Goal: Information Seeking & Learning: Learn about a topic

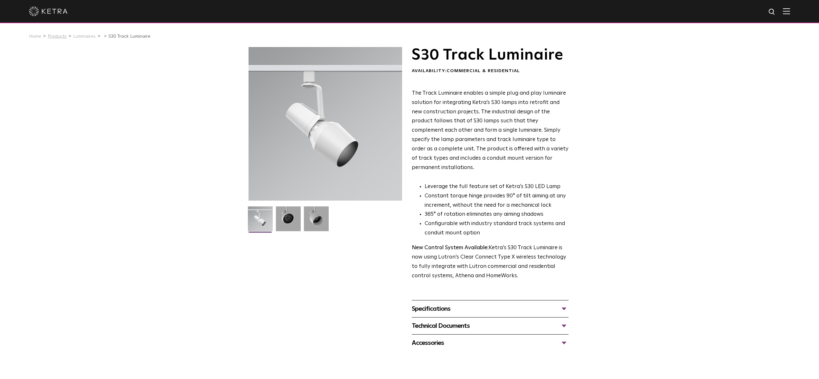
click at [58, 35] on link "Products" at bounding box center [57, 36] width 19 height 5
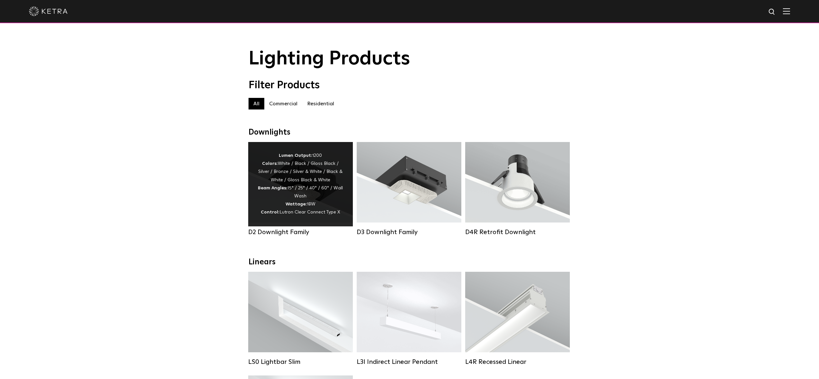
click at [283, 184] on div "Lumen Output: 1200 Colors: White / Black / Gloss Black / Silver / Bronze / Silv…" at bounding box center [300, 184] width 85 height 65
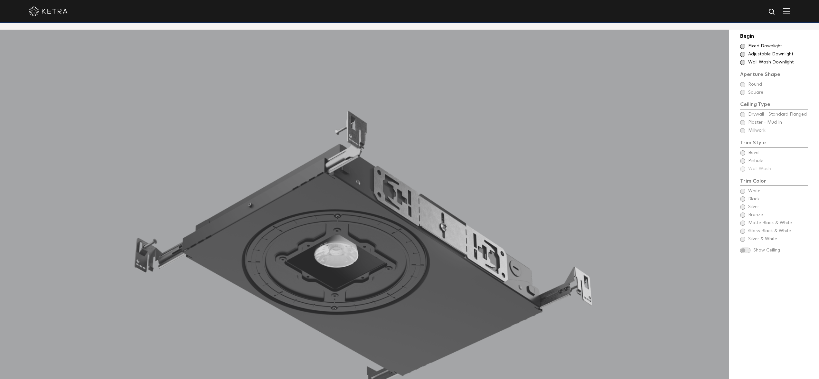
scroll to position [651, 0]
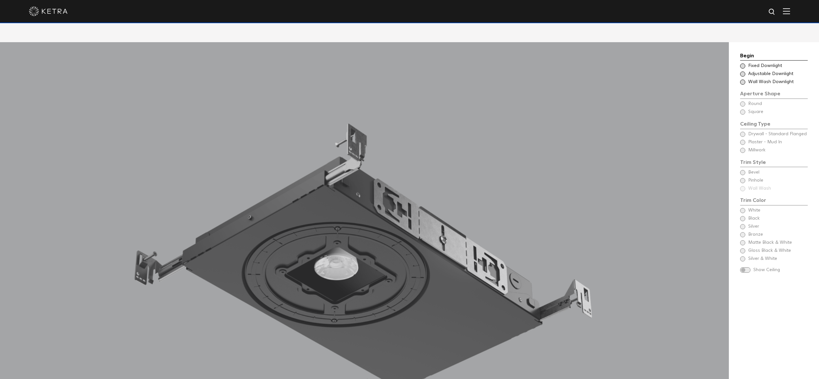
click at [745, 71] on div "Choose Aperture Shape Adjustable Downlight" at bounding box center [774, 74] width 68 height 6
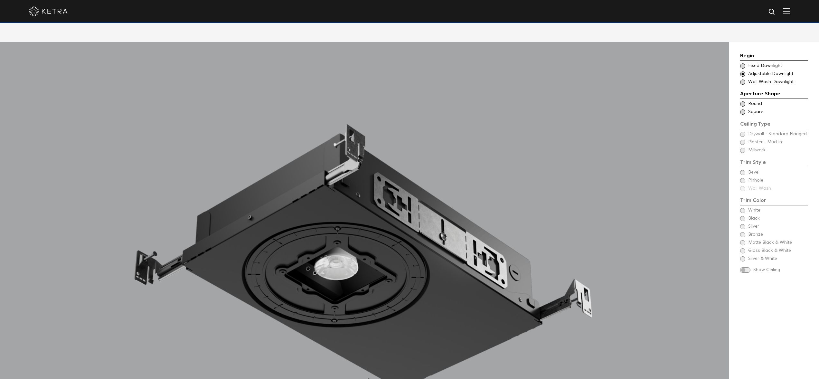
click at [742, 101] on span at bounding box center [742, 103] width 5 height 5
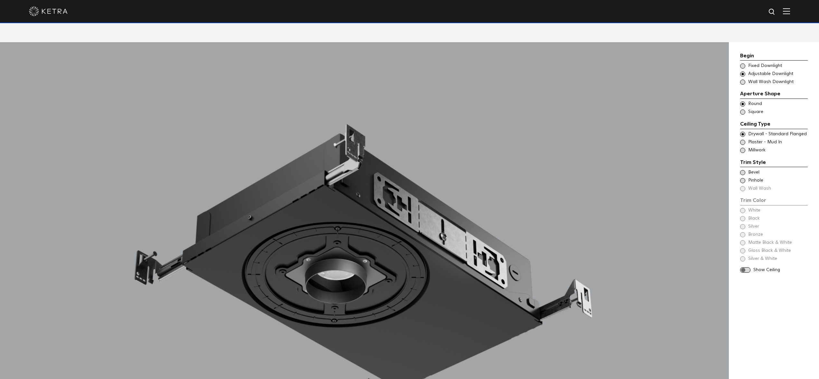
click at [741, 148] on span at bounding box center [742, 150] width 5 height 5
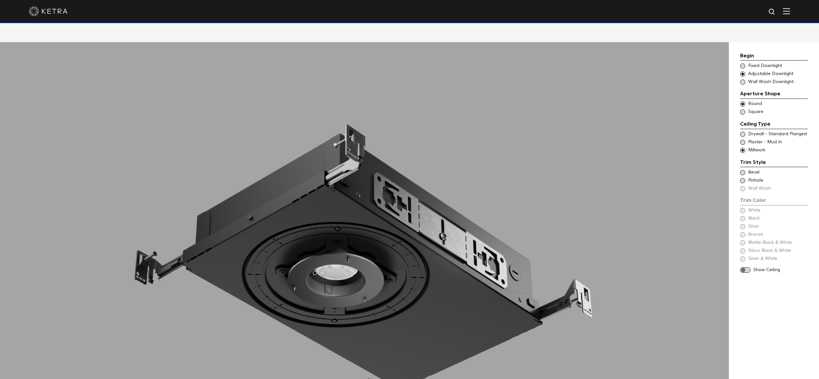
click at [743, 170] on span at bounding box center [742, 172] width 5 height 5
click at [744, 232] on span at bounding box center [742, 234] width 5 height 5
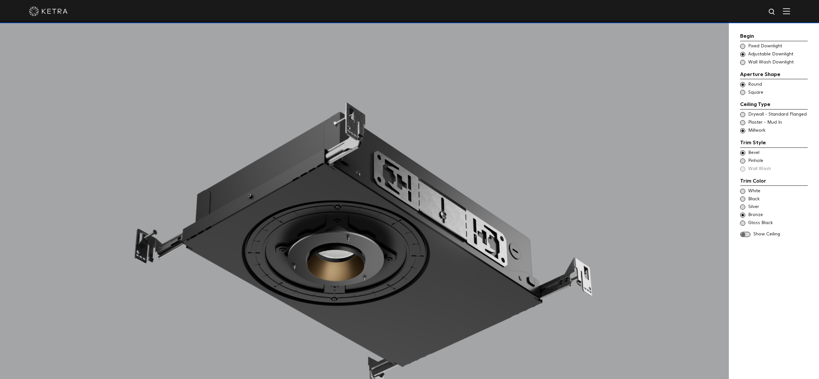
scroll to position [671, 0]
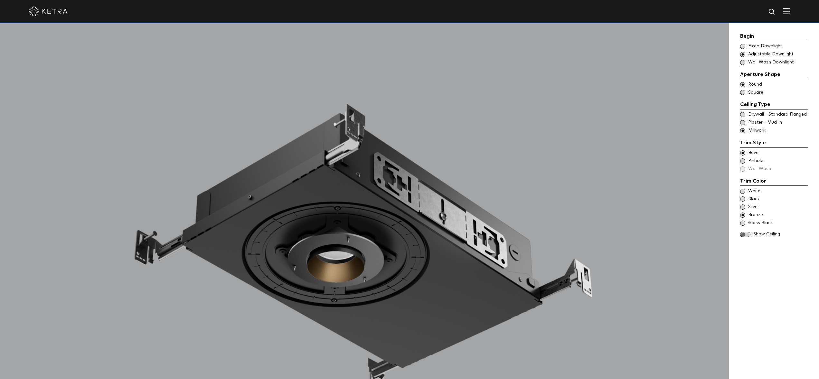
click at [742, 161] on span at bounding box center [742, 160] width 5 height 5
click at [741, 151] on span at bounding box center [742, 152] width 5 height 5
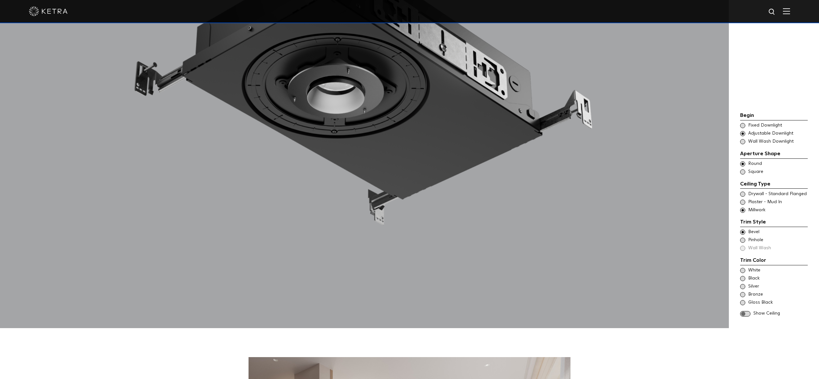
scroll to position [826, 0]
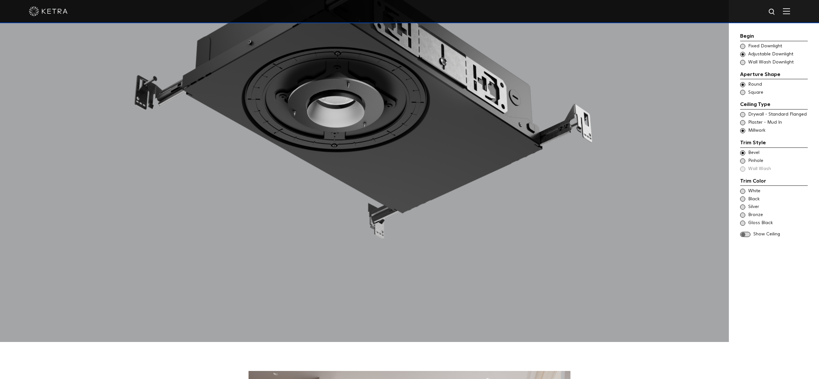
click at [744, 237] on div "Begin Choose Aperture Shape Fixed Downlight Choose Aperture Shape Adjustable Do…" at bounding box center [774, 135] width 68 height 207
click at [744, 232] on span at bounding box center [745, 234] width 10 height 5
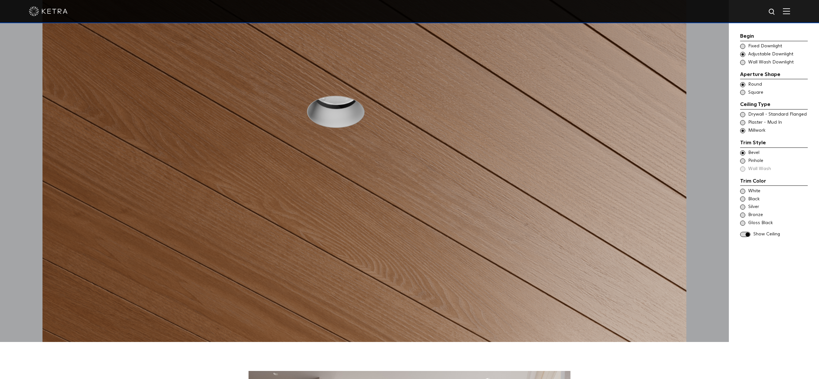
click at [743, 206] on span at bounding box center [742, 206] width 5 height 5
click at [741, 201] on span at bounding box center [742, 198] width 5 height 5
click at [741, 215] on span at bounding box center [742, 214] width 5 height 5
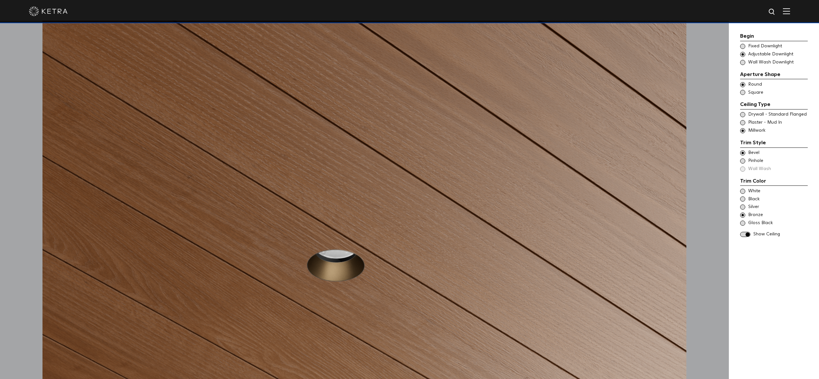
scroll to position [672, 0]
click at [744, 162] on span at bounding box center [742, 160] width 5 height 5
click at [745, 171] on div "Trim Color - Round - Flangeless - Millwork Bevel Trim Color - Round - Pinhole -…" at bounding box center [774, 161] width 68 height 23
click at [742, 170] on div "Trim Color - Round - Flangeless - Millwork Bevel Trim Color - Round - Pinhole -…" at bounding box center [774, 161] width 68 height 23
click at [742, 151] on span at bounding box center [742, 152] width 5 height 5
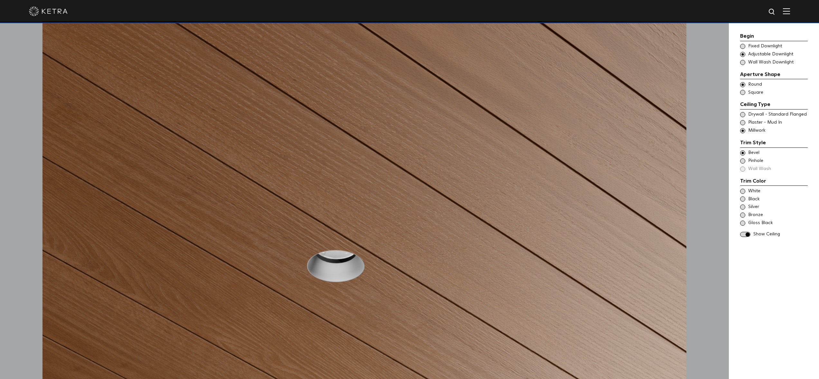
click at [744, 214] on span at bounding box center [742, 214] width 5 height 5
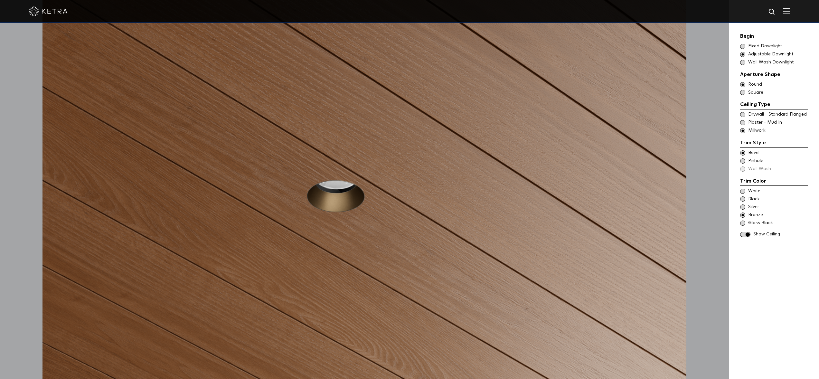
scroll to position [648, 0]
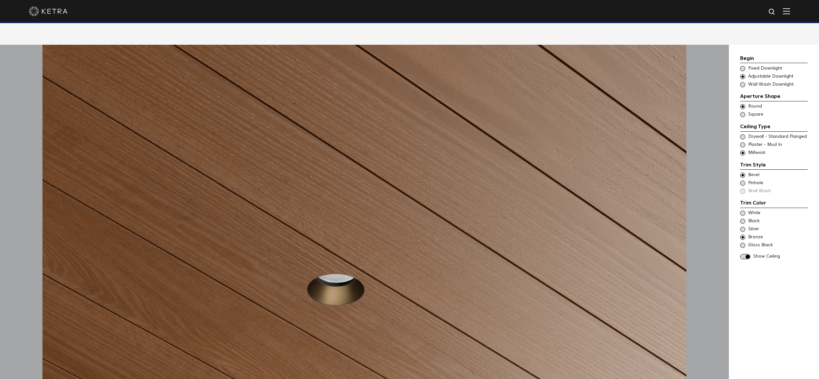
click at [743, 134] on span at bounding box center [742, 136] width 5 height 5
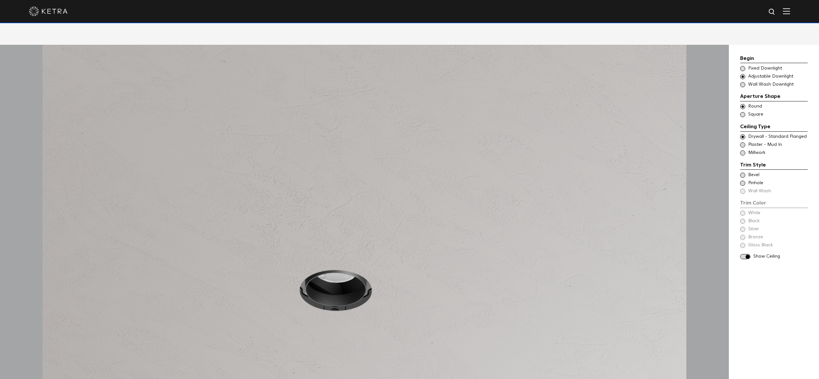
click at [744, 172] on span at bounding box center [742, 174] width 5 height 5
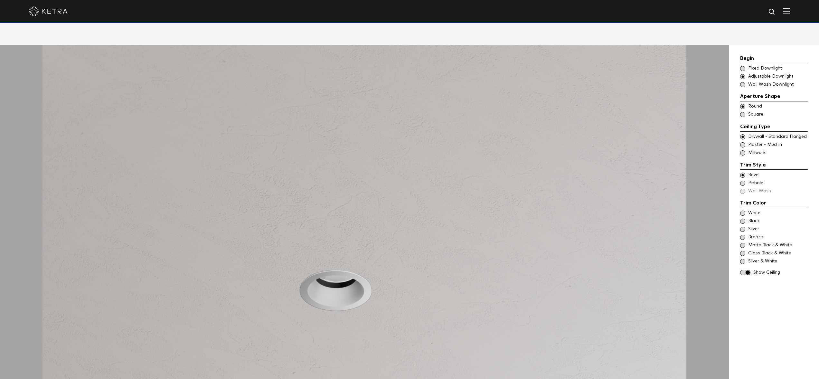
click at [743, 235] on span at bounding box center [742, 237] width 5 height 5
click at [744, 150] on span at bounding box center [742, 152] width 5 height 5
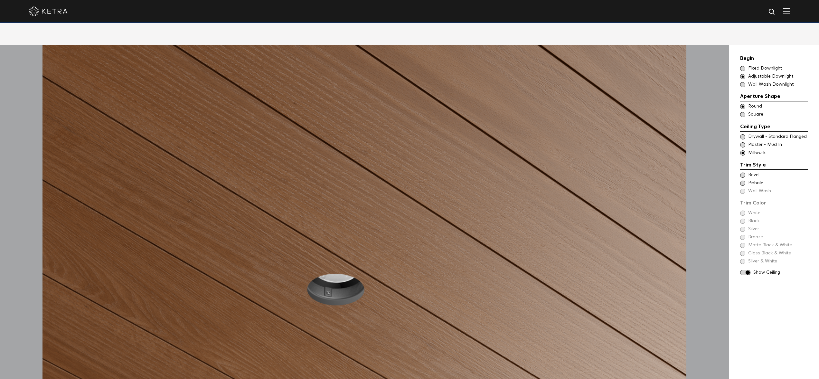
click at [743, 172] on span at bounding box center [742, 174] width 5 height 5
click at [744, 235] on span at bounding box center [742, 237] width 5 height 5
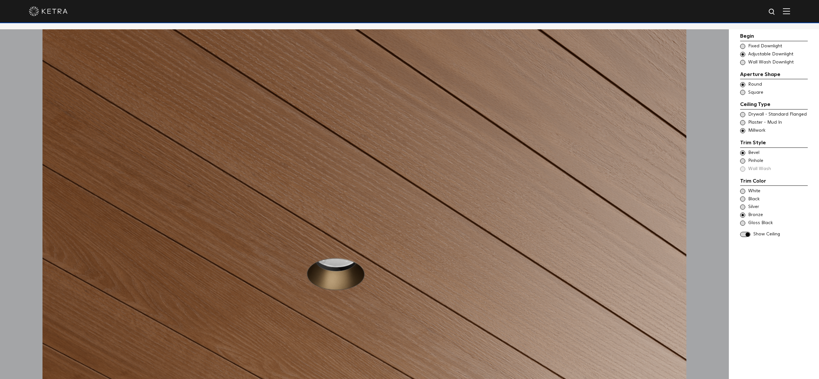
scroll to position [664, 0]
click at [742, 223] on span at bounding box center [742, 222] width 5 height 5
click at [743, 198] on span at bounding box center [742, 198] width 5 height 5
click at [743, 216] on span at bounding box center [742, 214] width 5 height 5
click at [742, 161] on span at bounding box center [742, 160] width 5 height 5
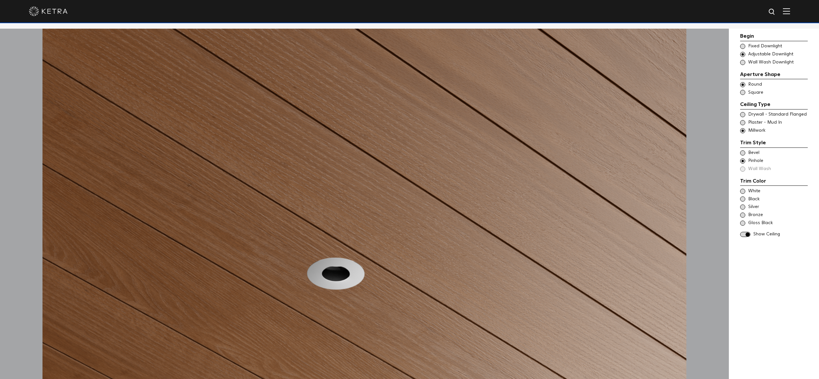
click at [743, 215] on span at bounding box center [742, 214] width 5 height 5
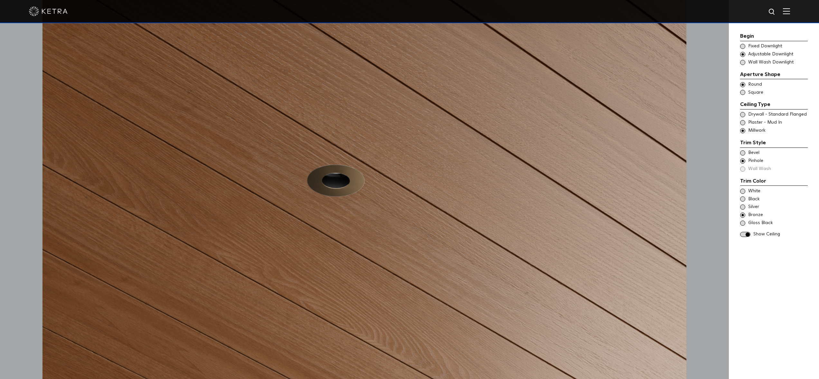
scroll to position [758, 0]
click at [746, 114] on div "Trim Style - Round - Flanged Wall Wash - Round - Flanged - Disabled Drywall - S…" at bounding box center [774, 114] width 68 height 6
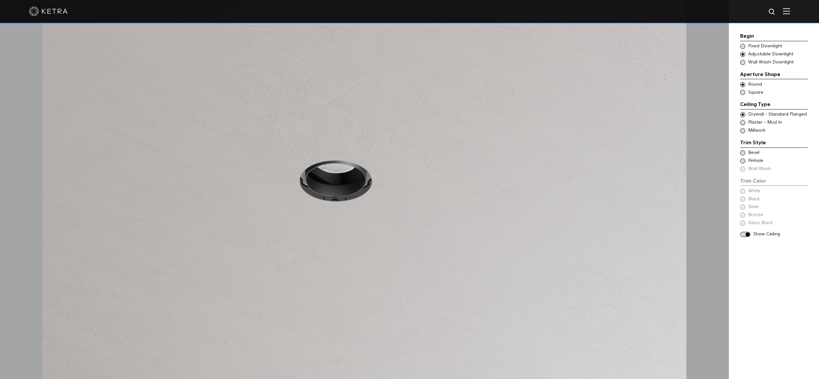
click at [745, 153] on span at bounding box center [742, 152] width 5 height 5
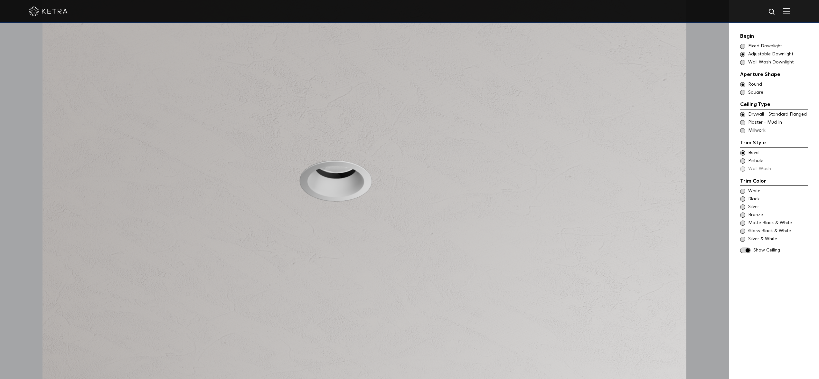
click at [747, 214] on div "Bronze" at bounding box center [774, 215] width 68 height 6
click at [744, 50] on div "Choose Aperture Shape Fixed Downlight Choose Aperture Shape Adjustable Downligh…" at bounding box center [774, 54] width 68 height 23
click at [744, 45] on span at bounding box center [742, 46] width 5 height 5
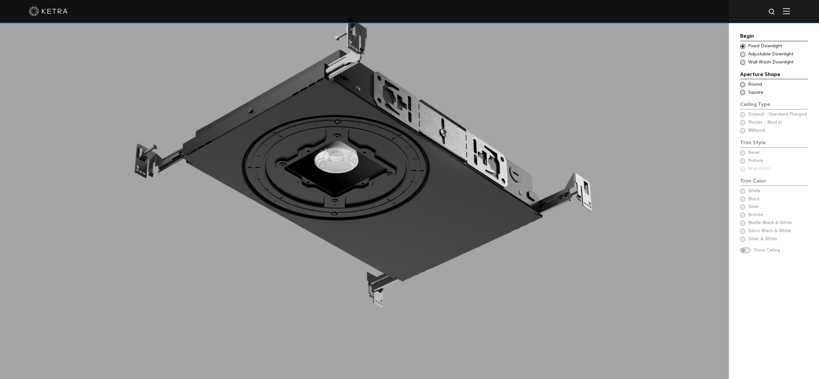
click at [744, 55] on span at bounding box center [742, 54] width 5 height 5
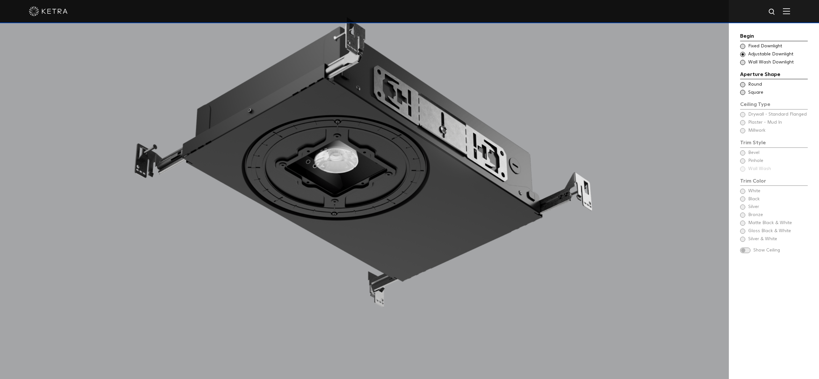
click at [743, 84] on span at bounding box center [742, 84] width 5 height 5
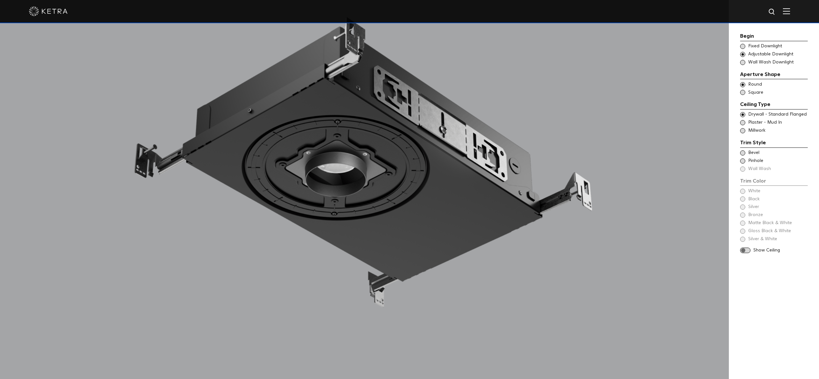
click at [742, 131] on span at bounding box center [742, 130] width 5 height 5
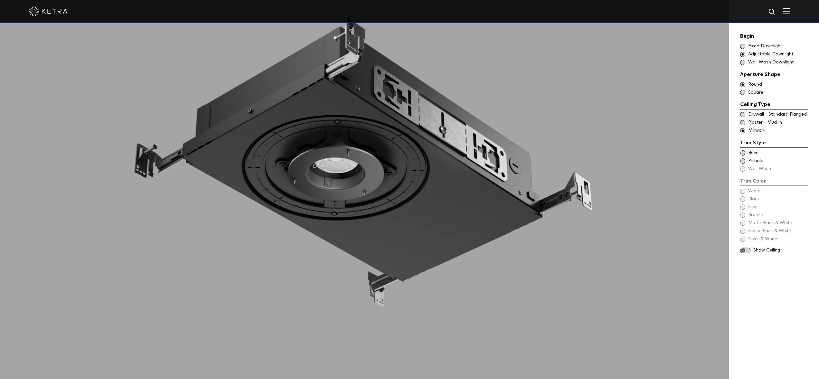
click at [741, 152] on span at bounding box center [742, 152] width 5 height 5
click at [742, 215] on span at bounding box center [742, 214] width 5 height 5
click at [742, 191] on span at bounding box center [742, 191] width 5 height 5
click at [743, 161] on span at bounding box center [742, 160] width 5 height 5
click at [742, 152] on span at bounding box center [742, 152] width 5 height 5
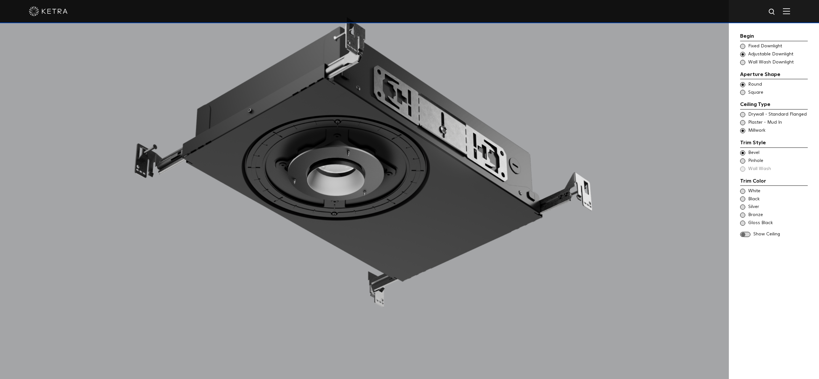
click at [743, 114] on span at bounding box center [742, 114] width 5 height 5
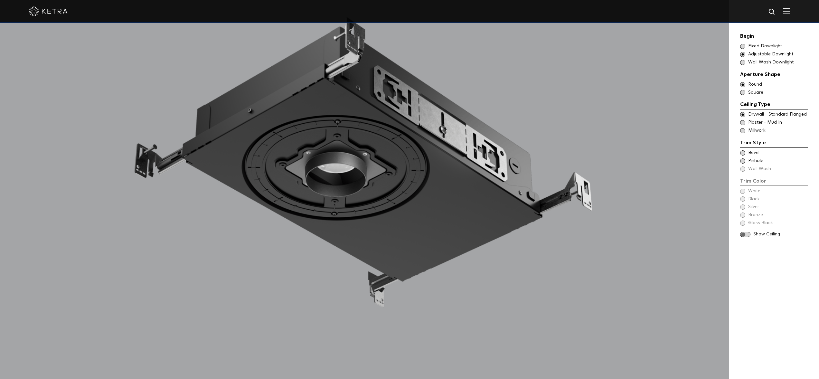
click at [743, 151] on span at bounding box center [742, 152] width 5 height 5
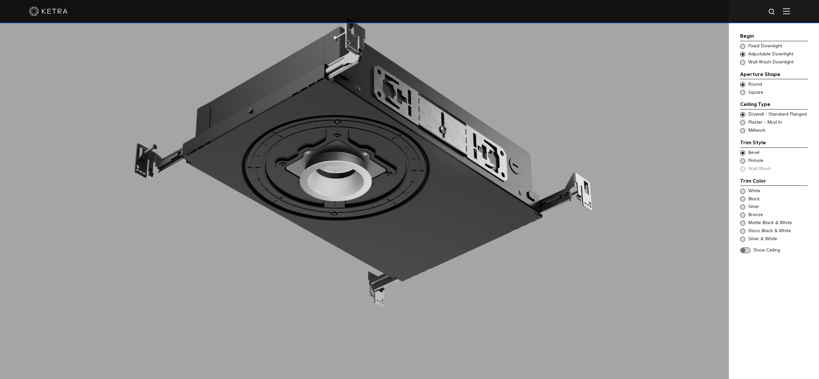
click at [743, 213] on span at bounding box center [742, 214] width 5 height 5
